Goal: Task Accomplishment & Management: Manage account settings

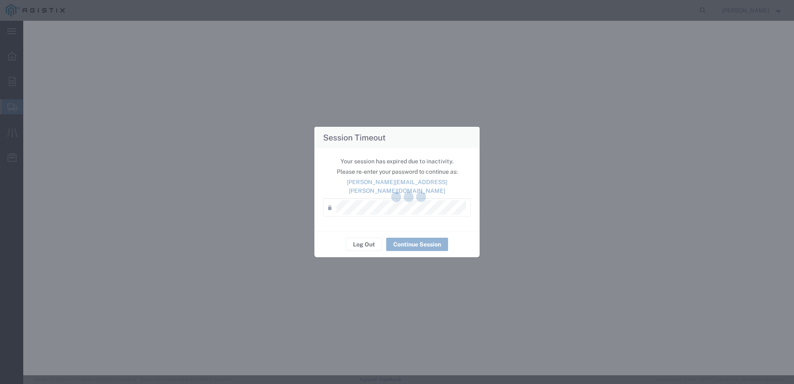
select select "36030"
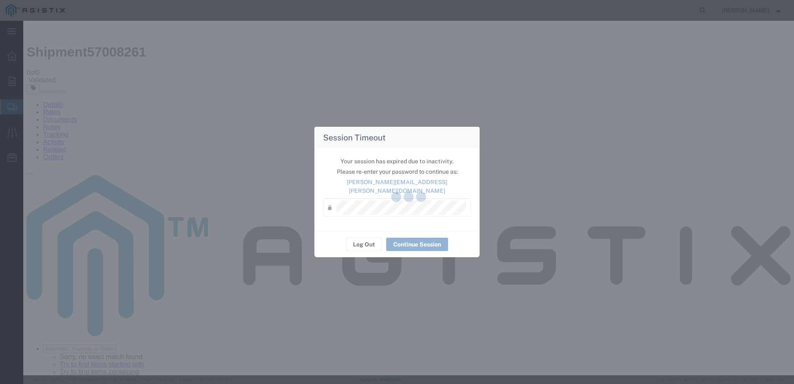
click at [382, 210] on div at bounding box center [408, 198] width 770 height 354
click at [374, 206] on div at bounding box center [408, 198] width 770 height 354
click at [373, 206] on div at bounding box center [408, 198] width 770 height 354
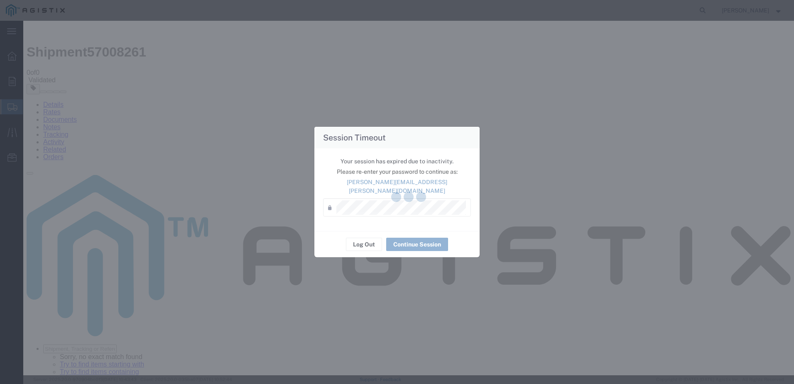
click at [364, 206] on div at bounding box center [408, 198] width 770 height 354
click at [364, 205] on div at bounding box center [408, 198] width 770 height 354
click at [364, 204] on div at bounding box center [408, 198] width 770 height 354
